Goal: Check status: Check status

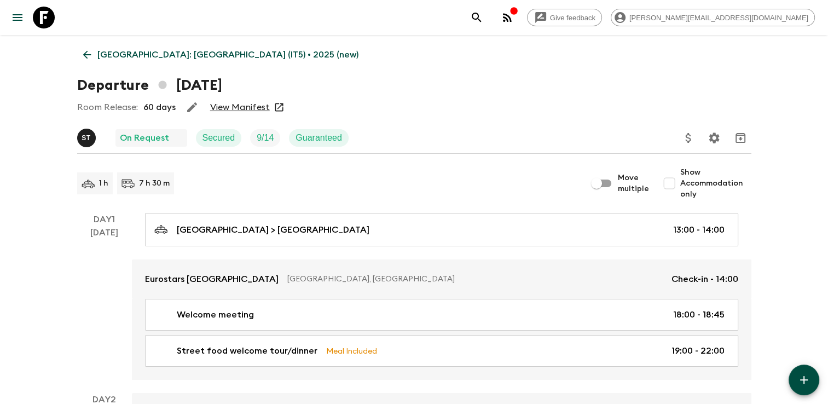
click at [85, 55] on icon at bounding box center [87, 55] width 12 height 12
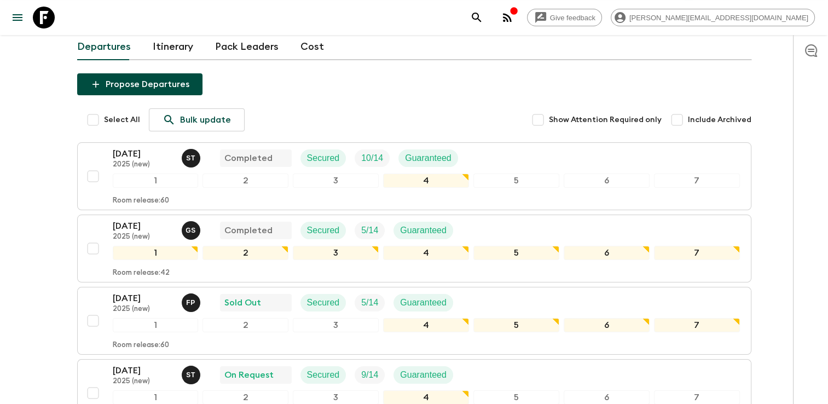
scroll to position [109, 0]
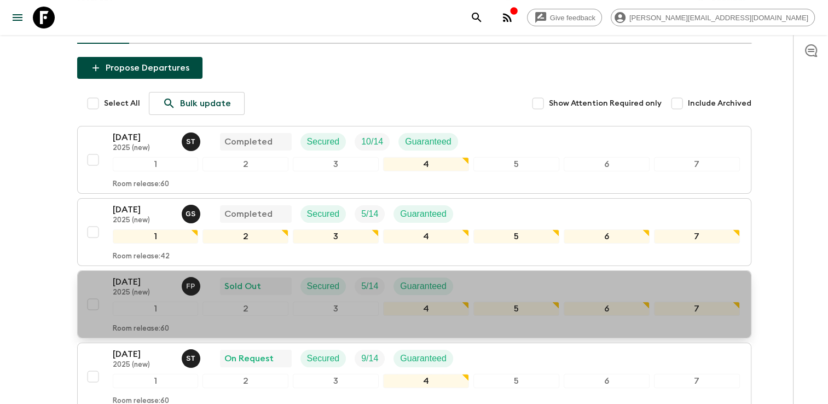
click at [142, 275] on p "[DATE]" at bounding box center [143, 281] width 60 height 13
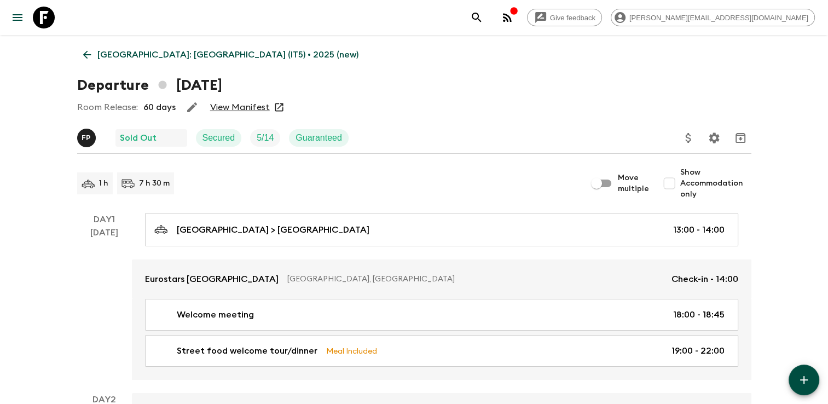
click at [229, 110] on link "View Manifest" at bounding box center [240, 107] width 60 height 11
click at [90, 53] on icon at bounding box center [87, 55] width 12 height 12
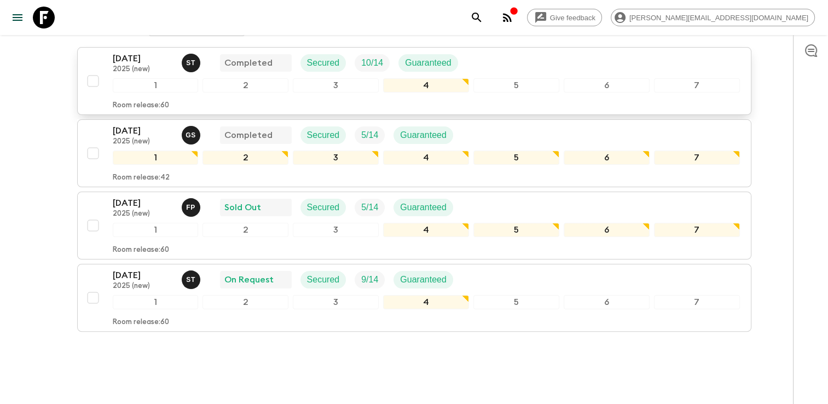
scroll to position [191, 0]
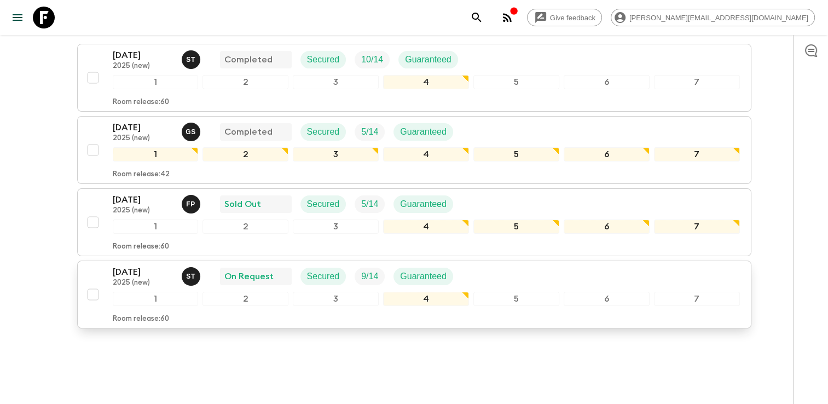
click at [130, 265] on p "[DATE]" at bounding box center [143, 271] width 60 height 13
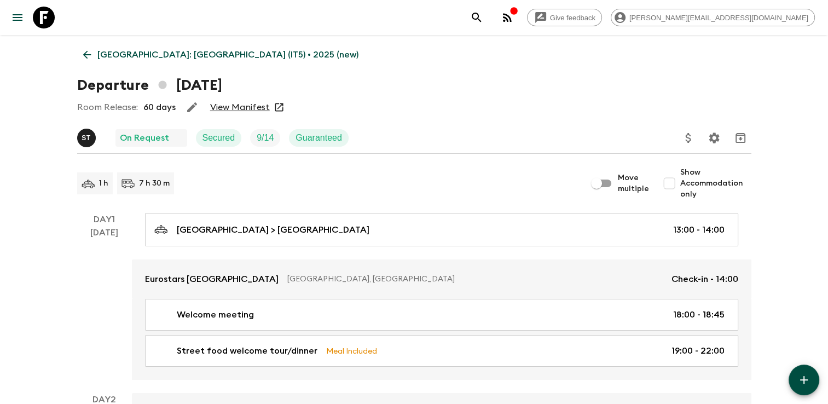
click at [230, 111] on link "View Manifest" at bounding box center [240, 107] width 60 height 11
click at [91, 53] on icon at bounding box center [87, 55] width 12 height 12
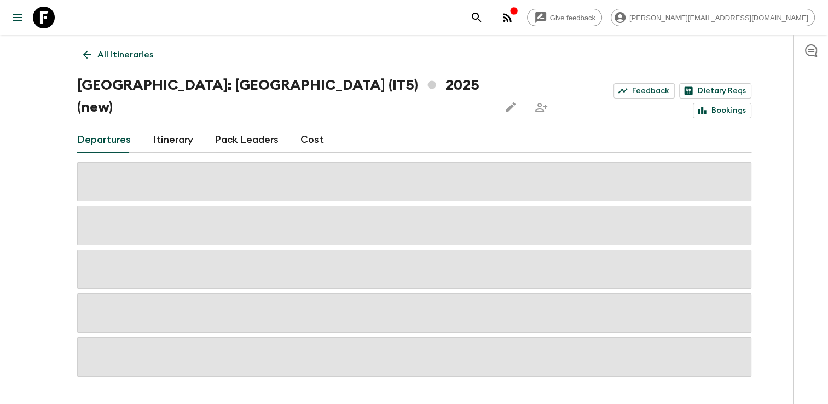
click at [90, 56] on icon at bounding box center [87, 55] width 12 height 12
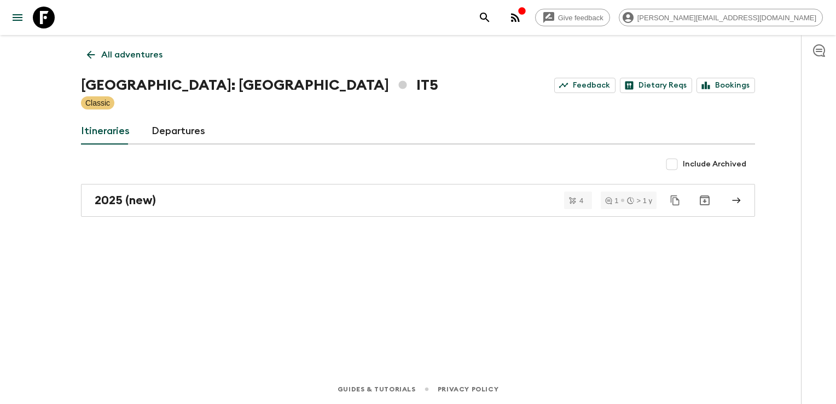
click at [92, 57] on icon at bounding box center [91, 55] width 12 height 12
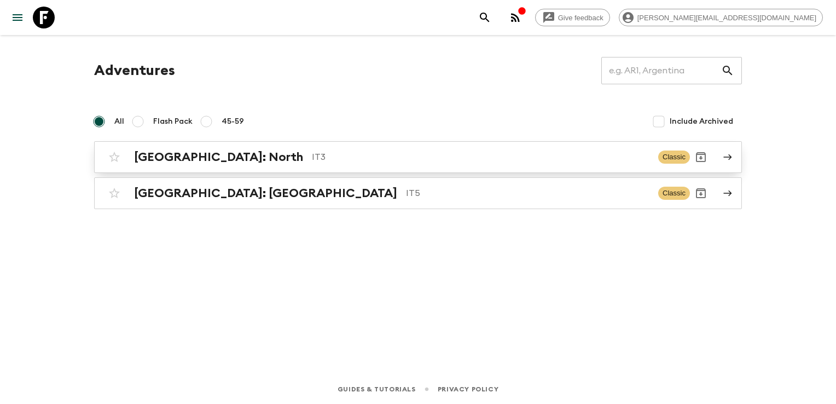
click at [184, 154] on h2 "[GEOGRAPHIC_DATA]: North" at bounding box center [218, 157] width 169 height 14
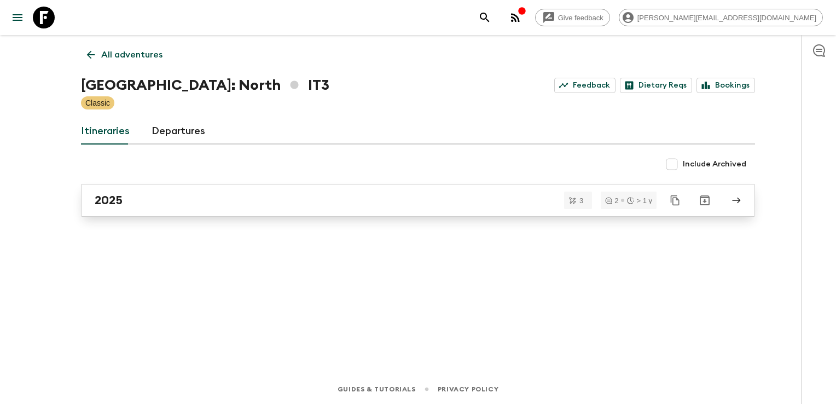
click at [170, 200] on div "2025" at bounding box center [408, 200] width 626 height 14
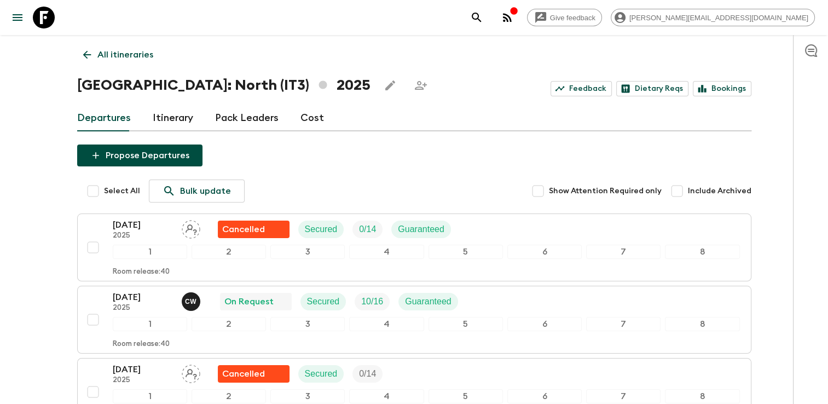
scroll to position [55, 0]
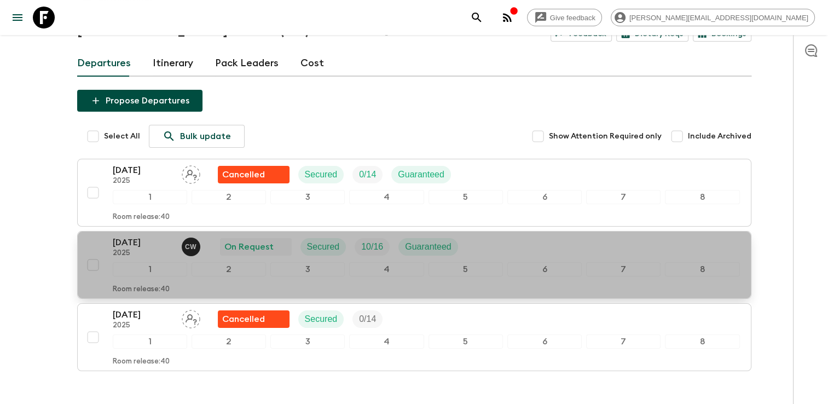
click at [154, 246] on p "[DATE]" at bounding box center [143, 242] width 60 height 13
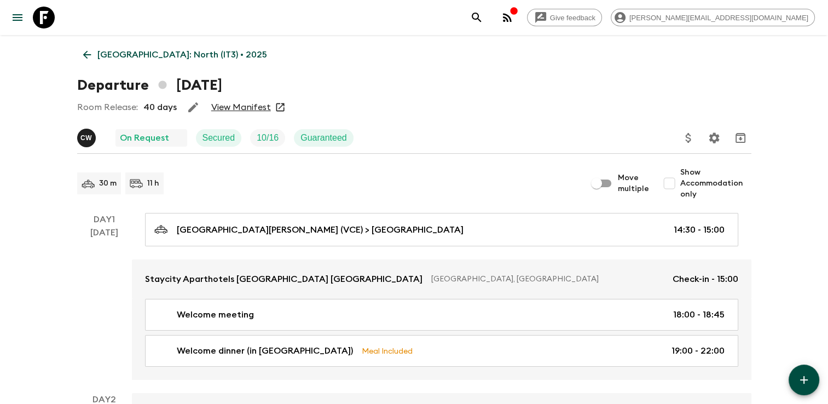
click at [246, 105] on link "View Manifest" at bounding box center [241, 107] width 60 height 11
